Goal: Navigation & Orientation: Find specific page/section

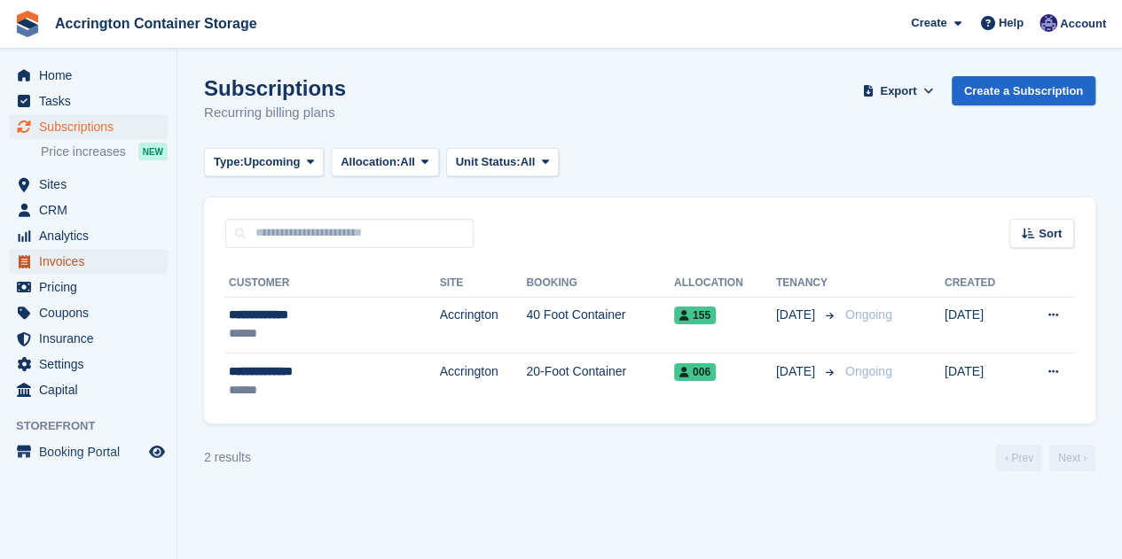
click at [90, 259] on span "Invoices" at bounding box center [92, 261] width 106 height 25
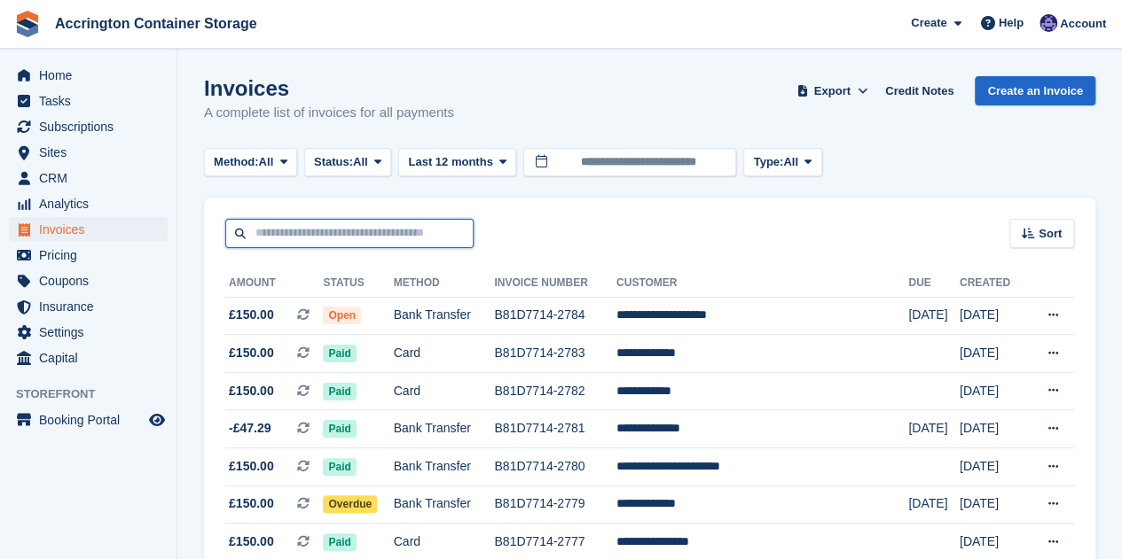
click at [282, 230] on input "text" at bounding box center [349, 233] width 248 height 29
type input "*"
type input "*******"
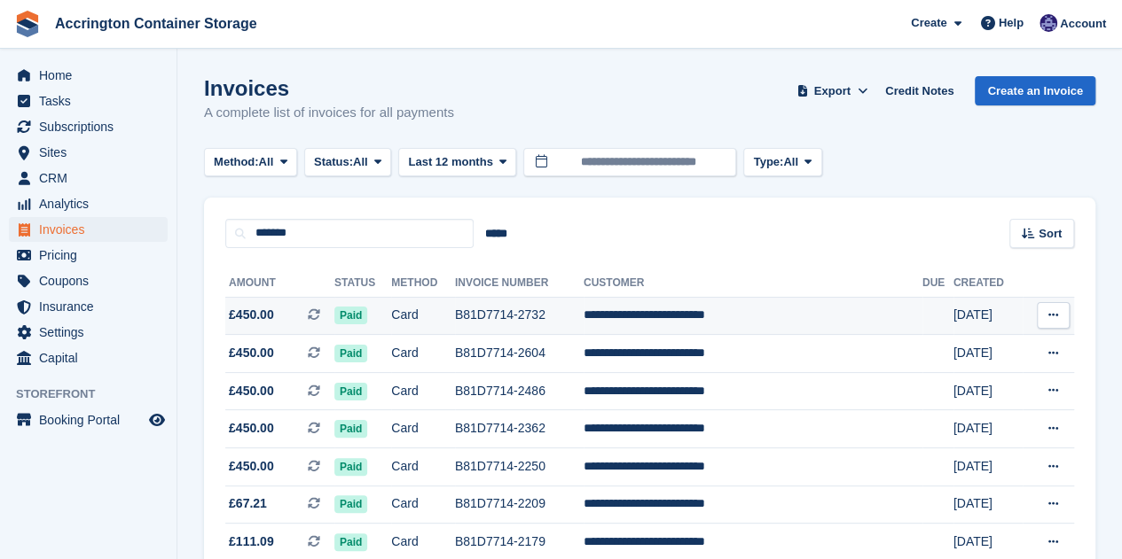
click at [448, 305] on td "Card" at bounding box center [423, 316] width 64 height 38
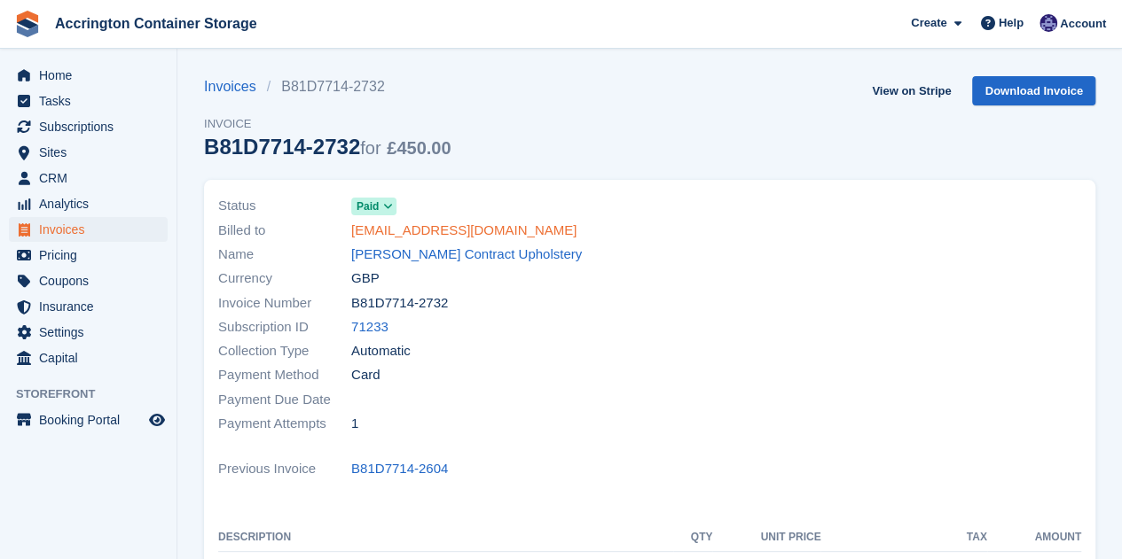
click at [408, 227] on link "[EMAIL_ADDRESS][DOMAIN_NAME]" at bounding box center [463, 231] width 225 height 20
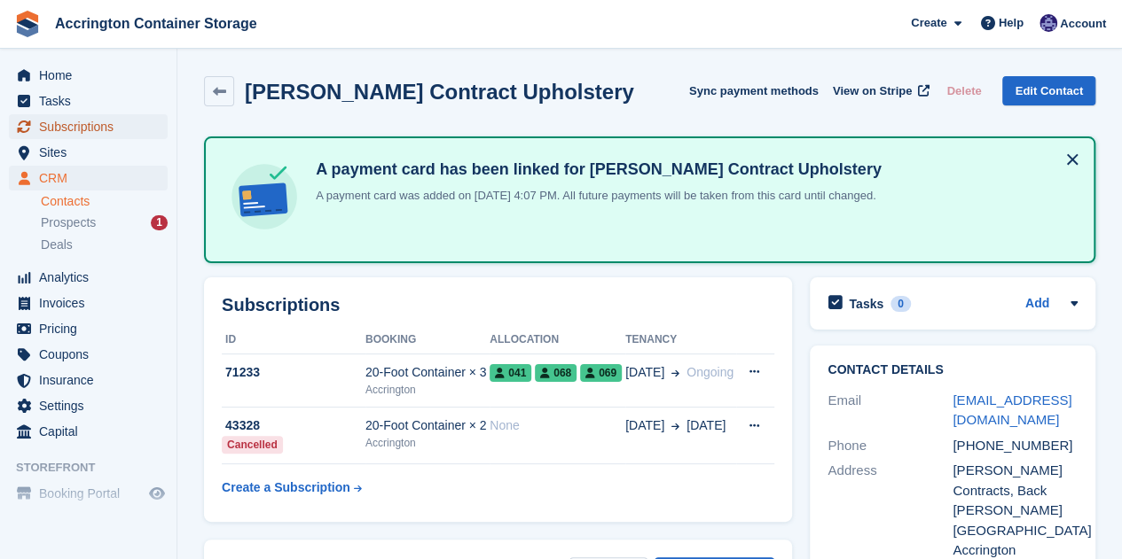
click at [43, 117] on span "Subscriptions" at bounding box center [92, 126] width 106 height 25
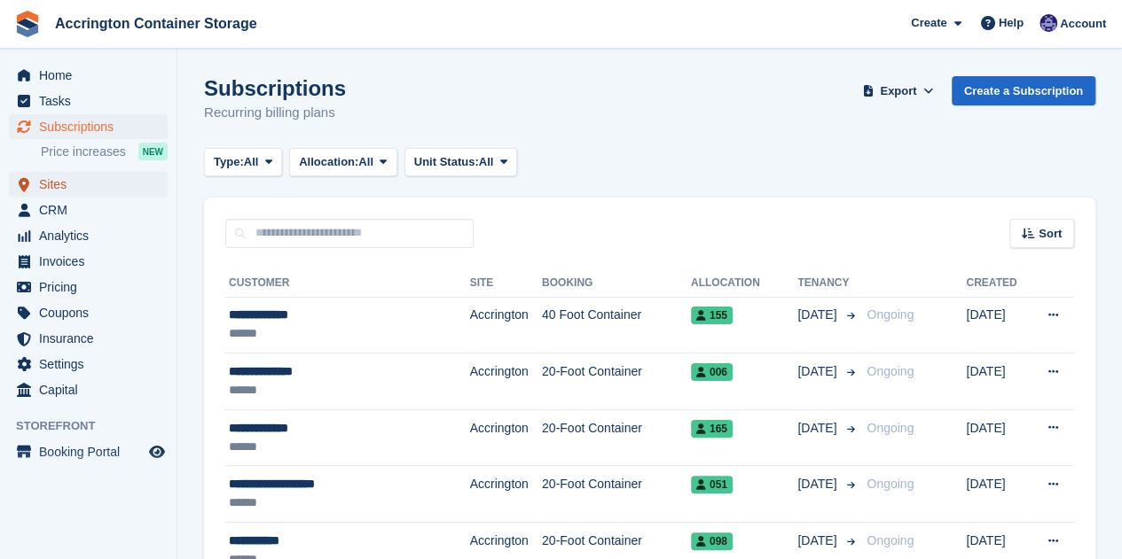
click at [62, 178] on span "Sites" at bounding box center [92, 184] width 106 height 25
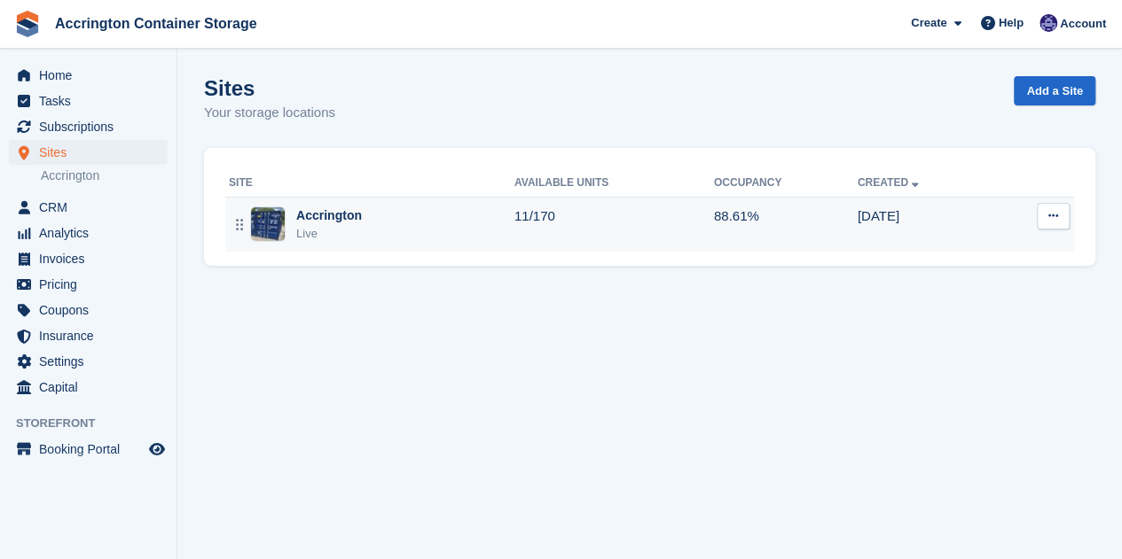
click at [494, 201] on td "Accrington Live" at bounding box center [369, 224] width 289 height 55
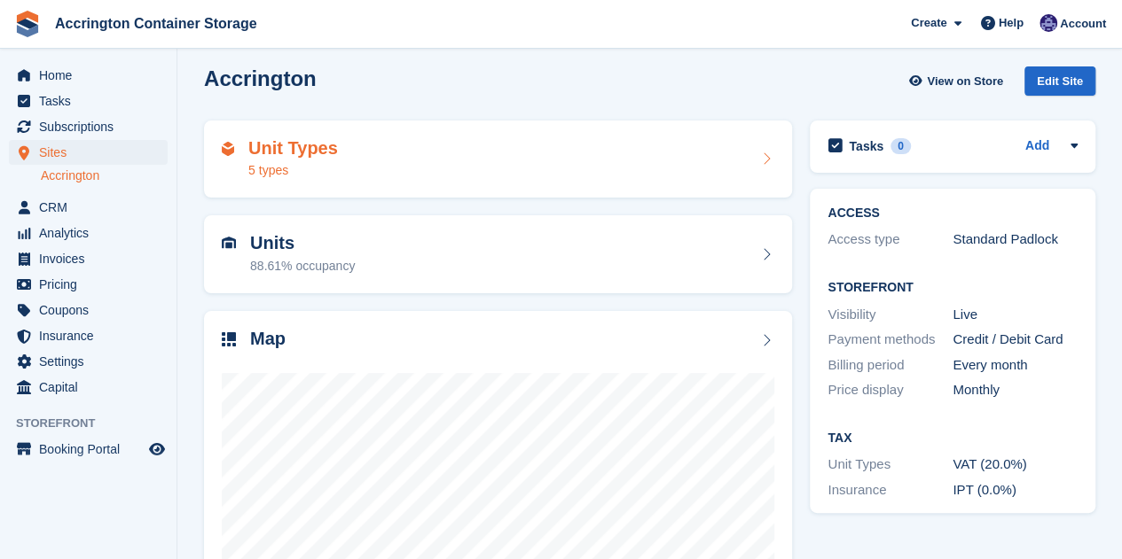
scroll to position [117, 0]
